Goal: Check status: Check status

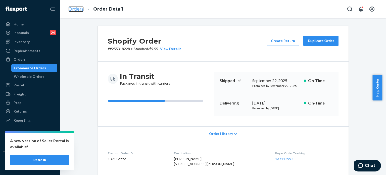
click at [77, 11] on link "Orders" at bounding box center [75, 9] width 15 height 6
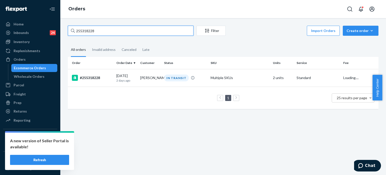
click at [101, 34] on input "255318228" at bounding box center [131, 31] width 126 height 10
paste input "243076"
type input "255243076"
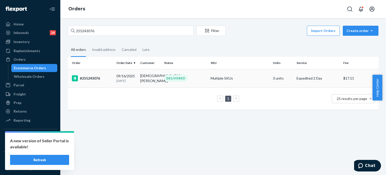
click at [105, 82] on td "#255243076" at bounding box center [91, 78] width 46 height 18
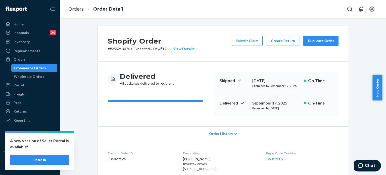
scroll to position [148, 0]
